Goal: Find specific page/section: Find specific page/section

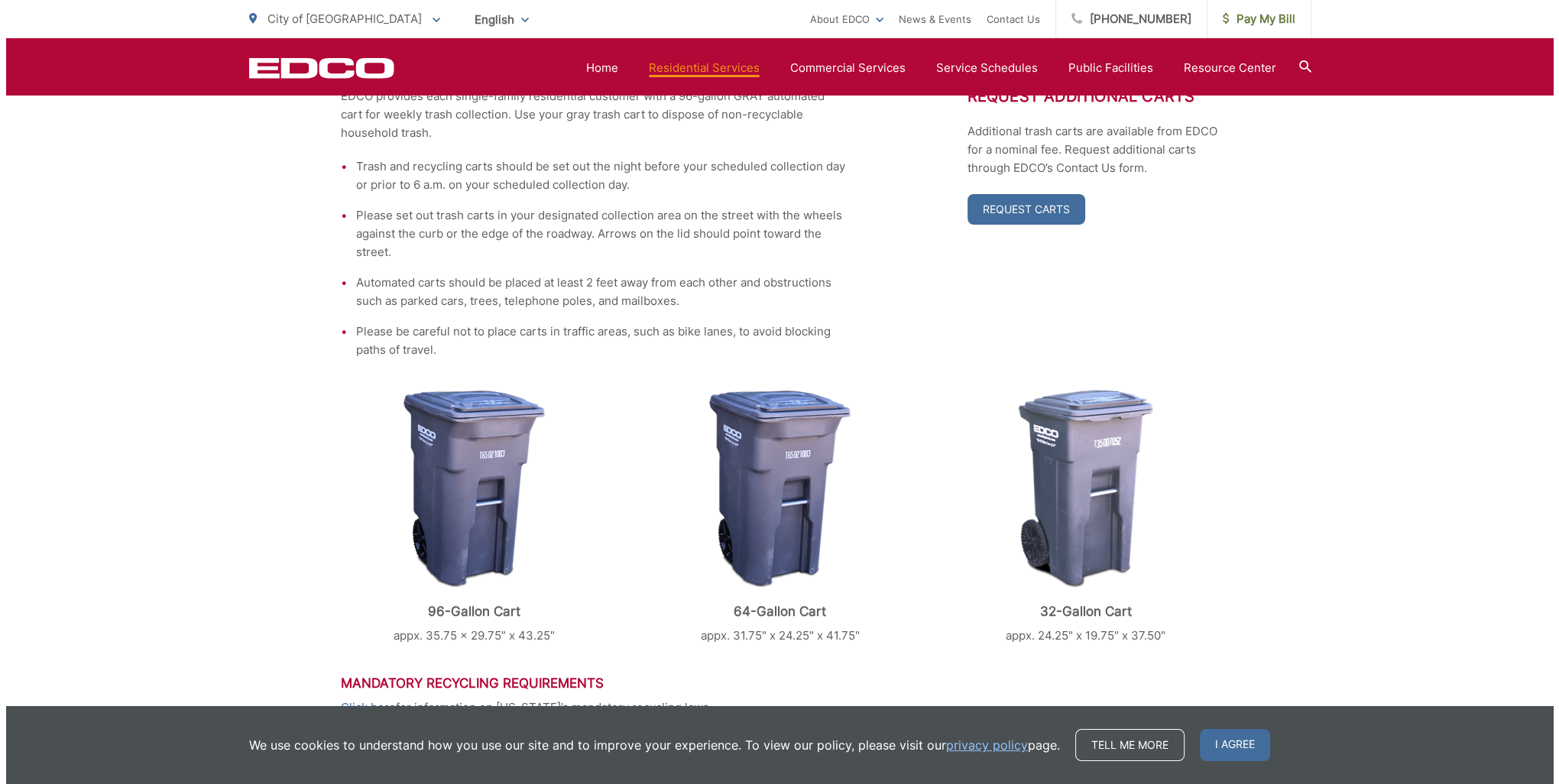
scroll to position [639, 0]
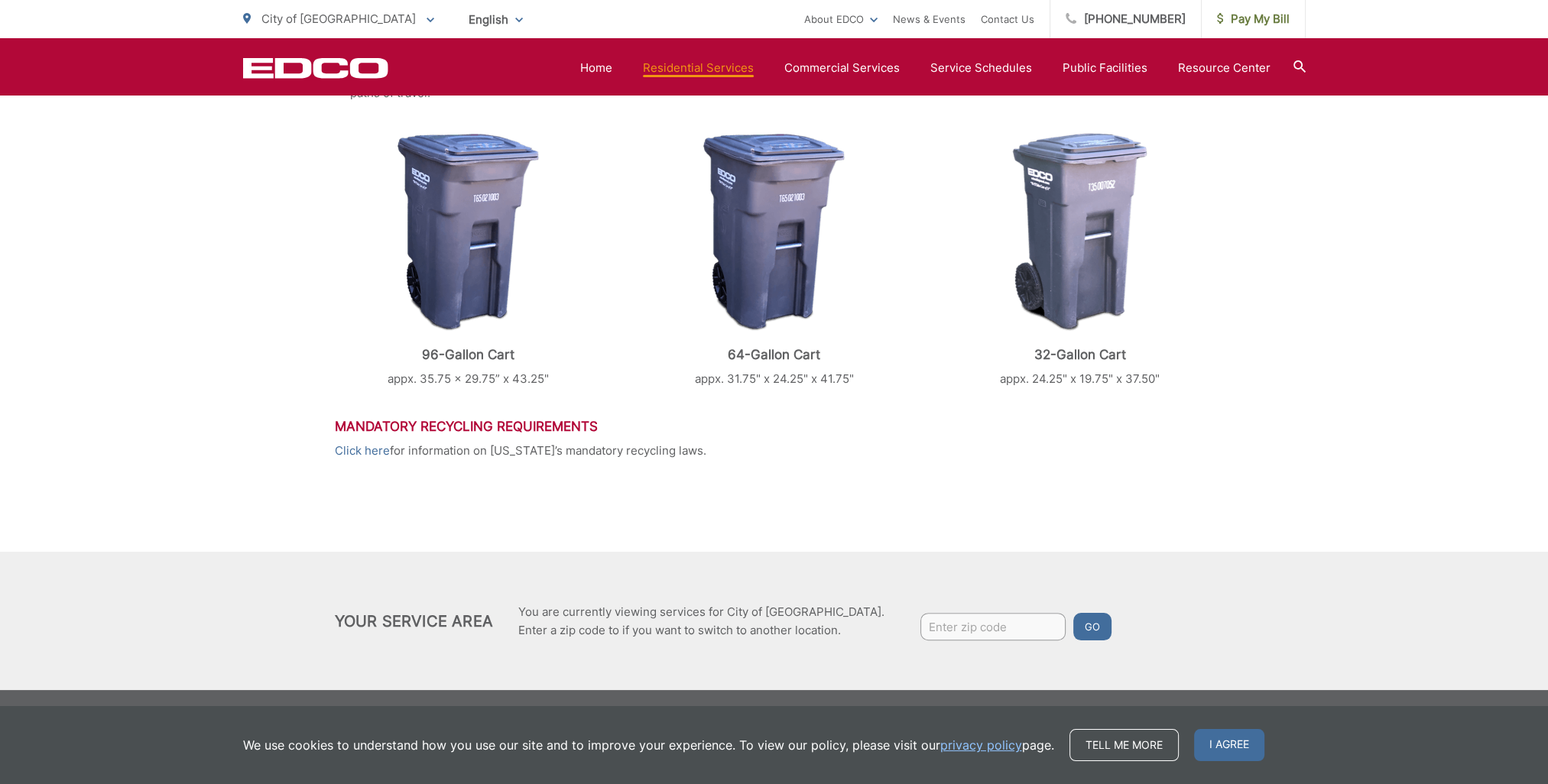
click at [966, 625] on input "Enter zip code" at bounding box center [993, 626] width 145 height 27
type input "92021"
click at [1074, 628] on button "Go" at bounding box center [1093, 626] width 39 height 27
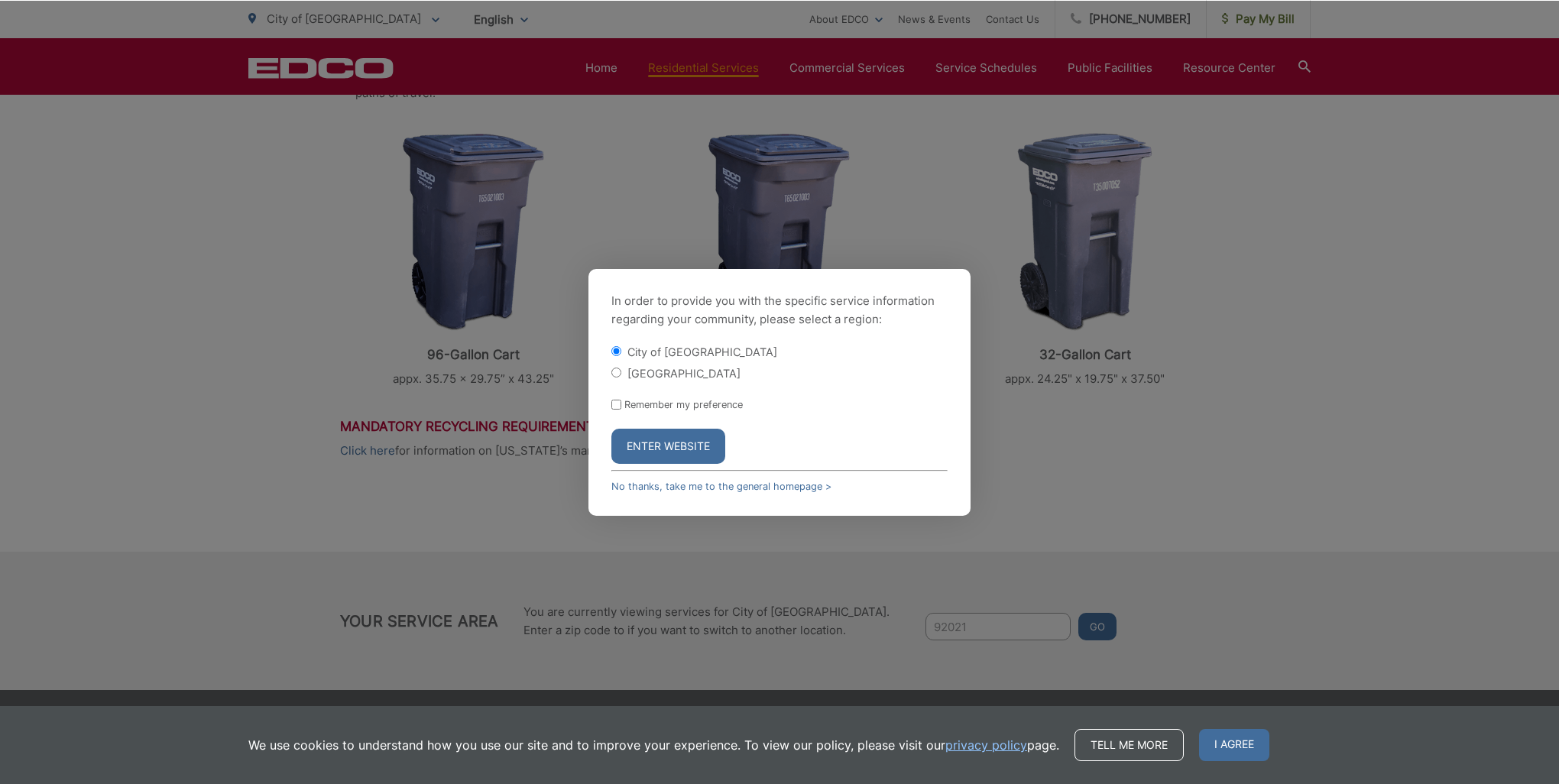
click at [747, 535] on div "In order to provide you with the specific service information regarding your co…" at bounding box center [780, 393] width 1559 height 784
click at [659, 482] on link "No thanks, take me to the general homepage >" at bounding box center [722, 486] width 221 height 11
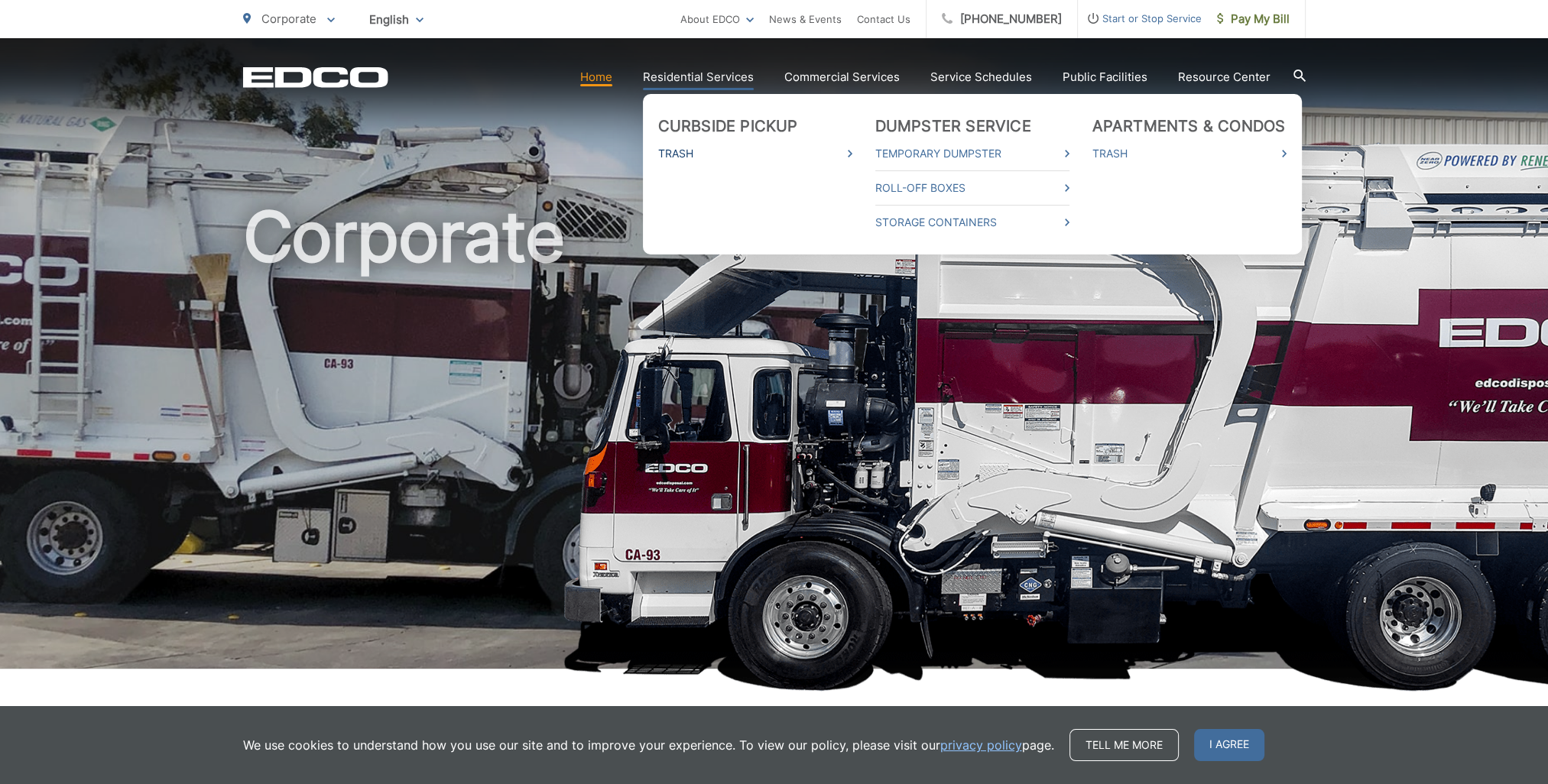
click at [691, 150] on link "Trash" at bounding box center [755, 153] width 194 height 18
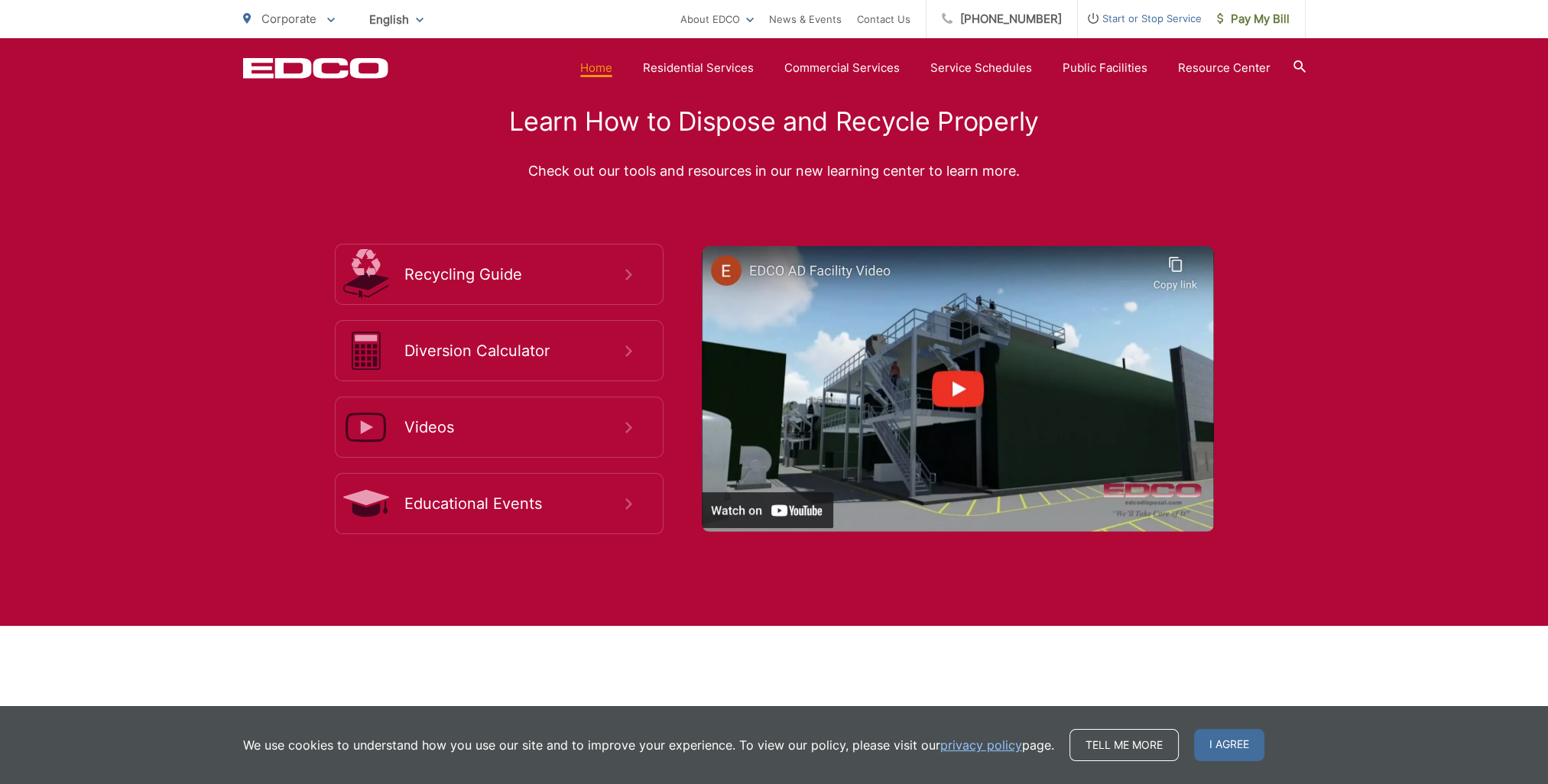
scroll to position [2598, 0]
